Goal: Find specific page/section: Find specific page/section

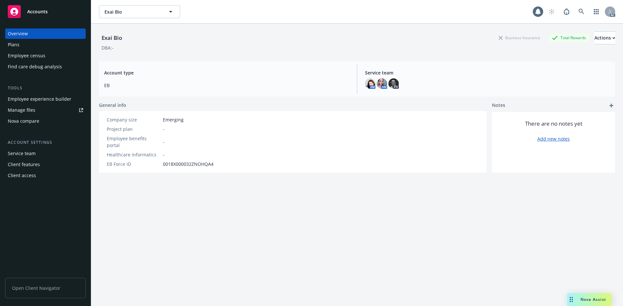
click at [340, 5] on div "Exai Bio Exai Bio 1 AC" at bounding box center [356, 11] width 531 height 23
